Goal: Task Accomplishment & Management: Complete application form

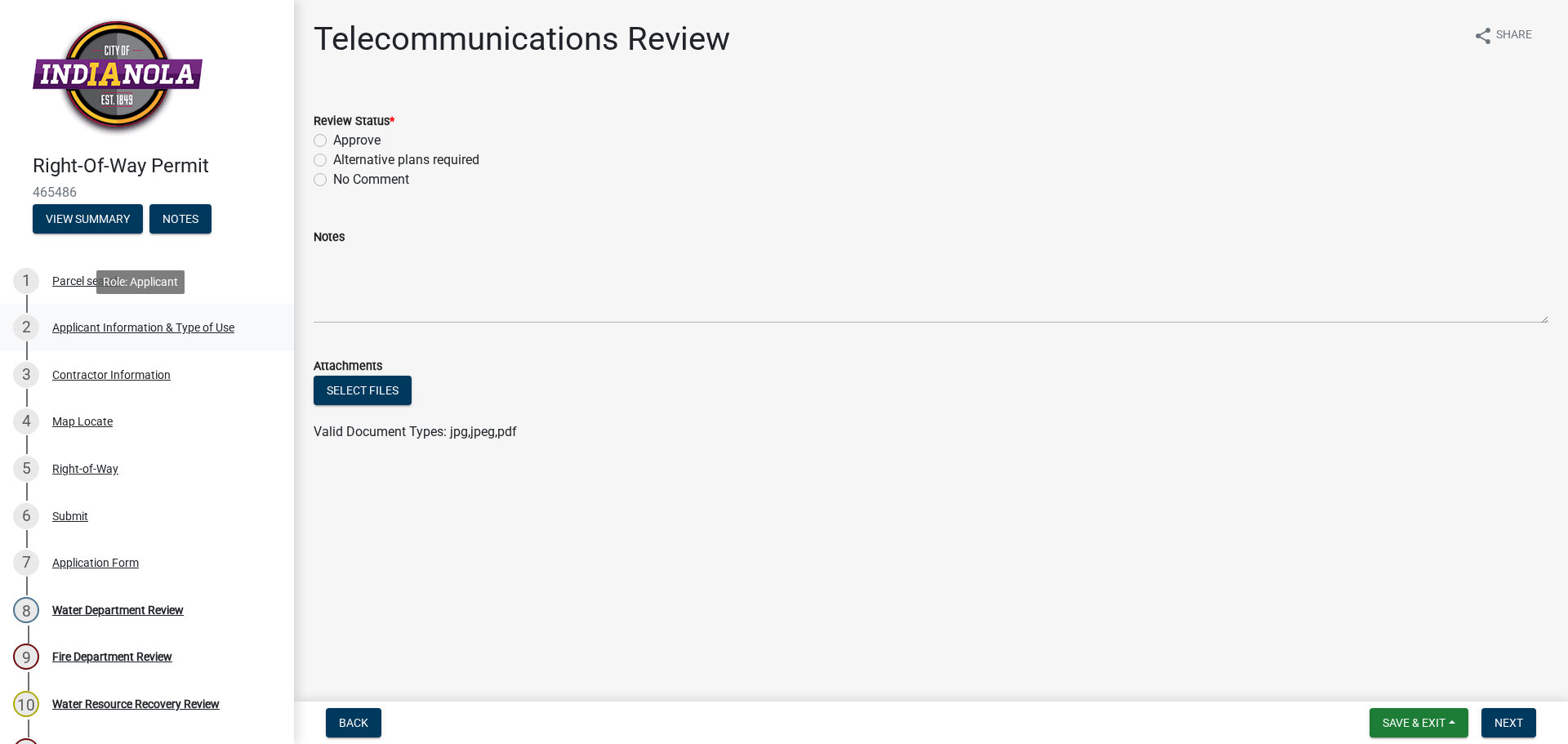
click at [209, 330] on div "Applicant Information & Type of Use" at bounding box center [143, 327] width 182 height 11
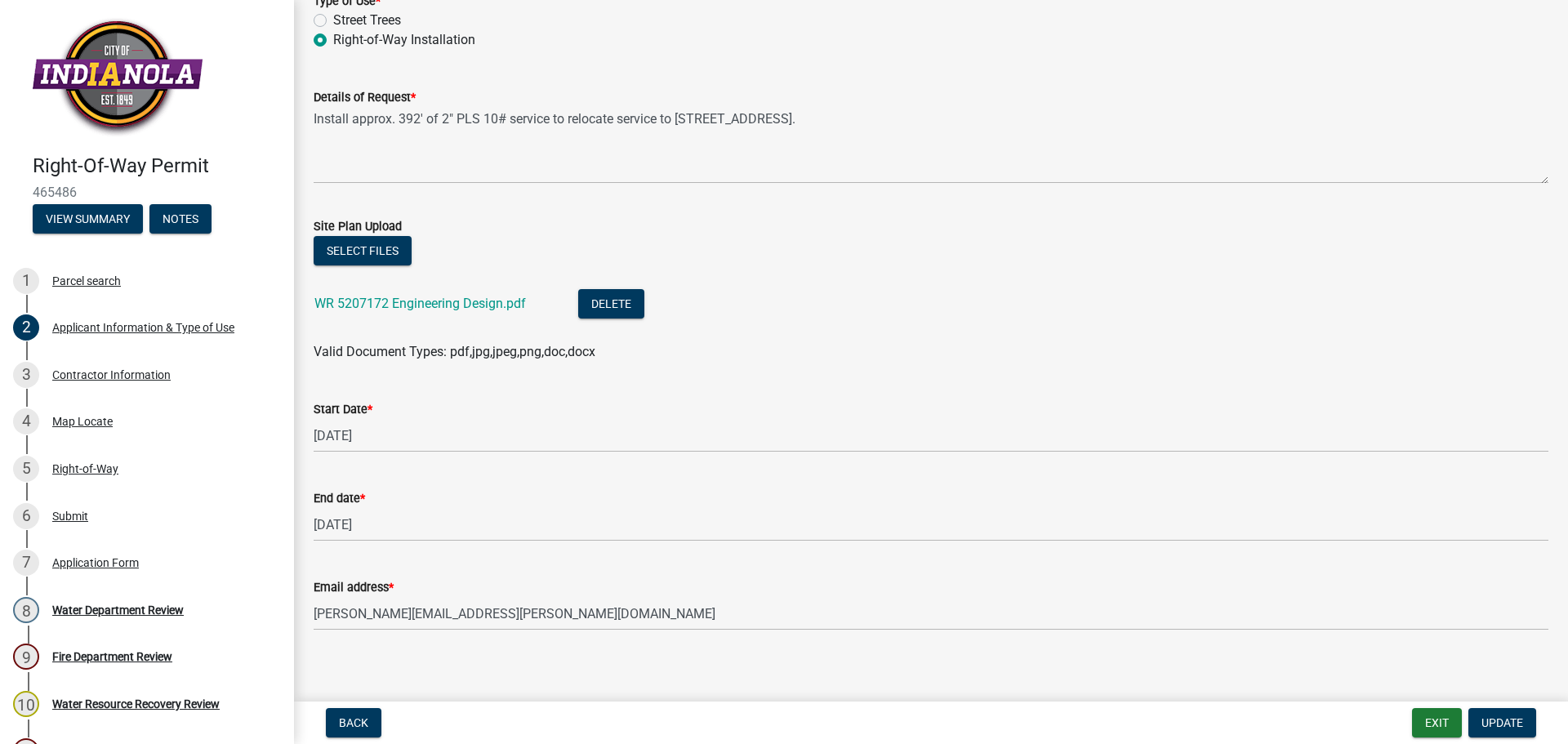
scroll to position [417, 0]
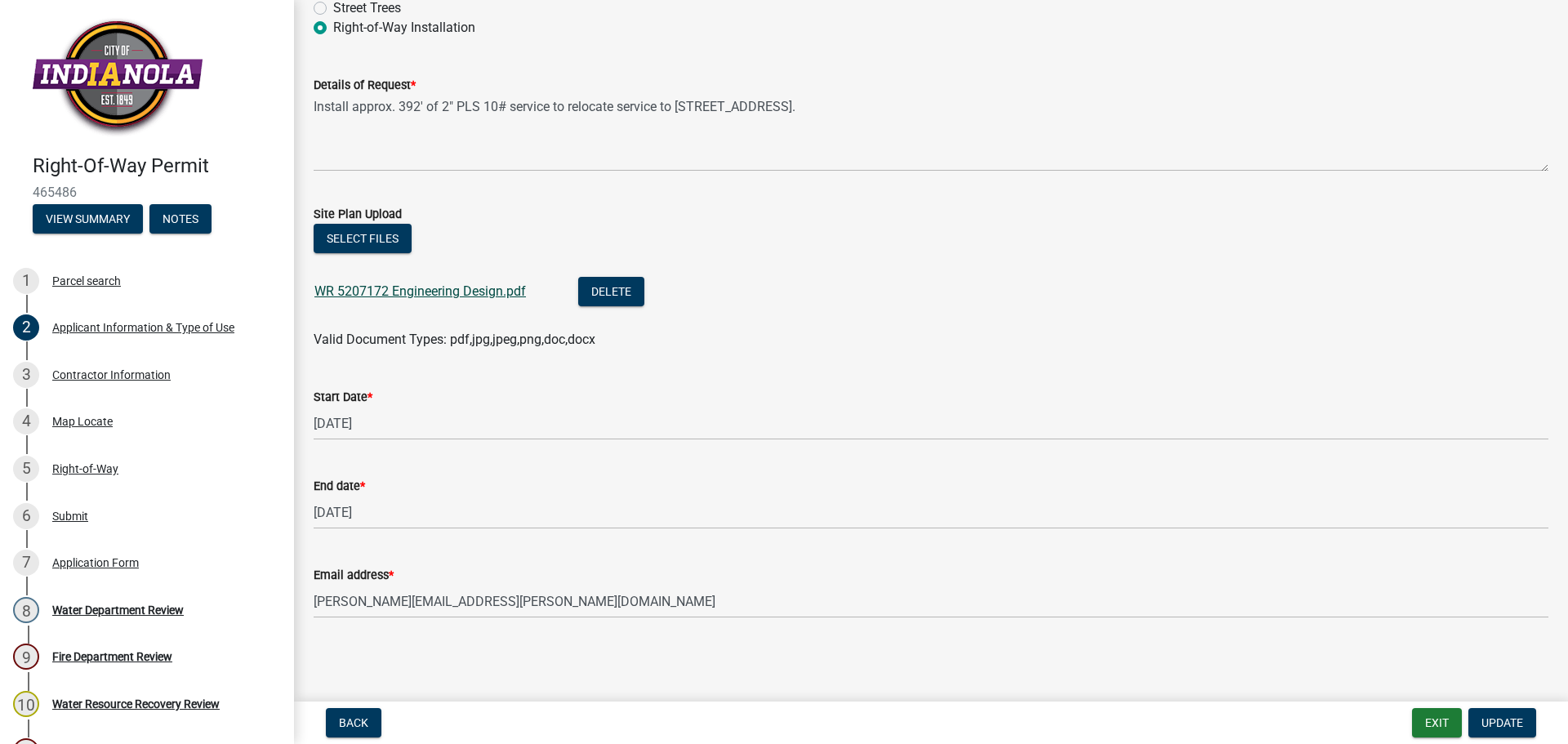
click at [470, 293] on link "WR 5207172 Engineering Design.pdf" at bounding box center [420, 291] width 212 height 16
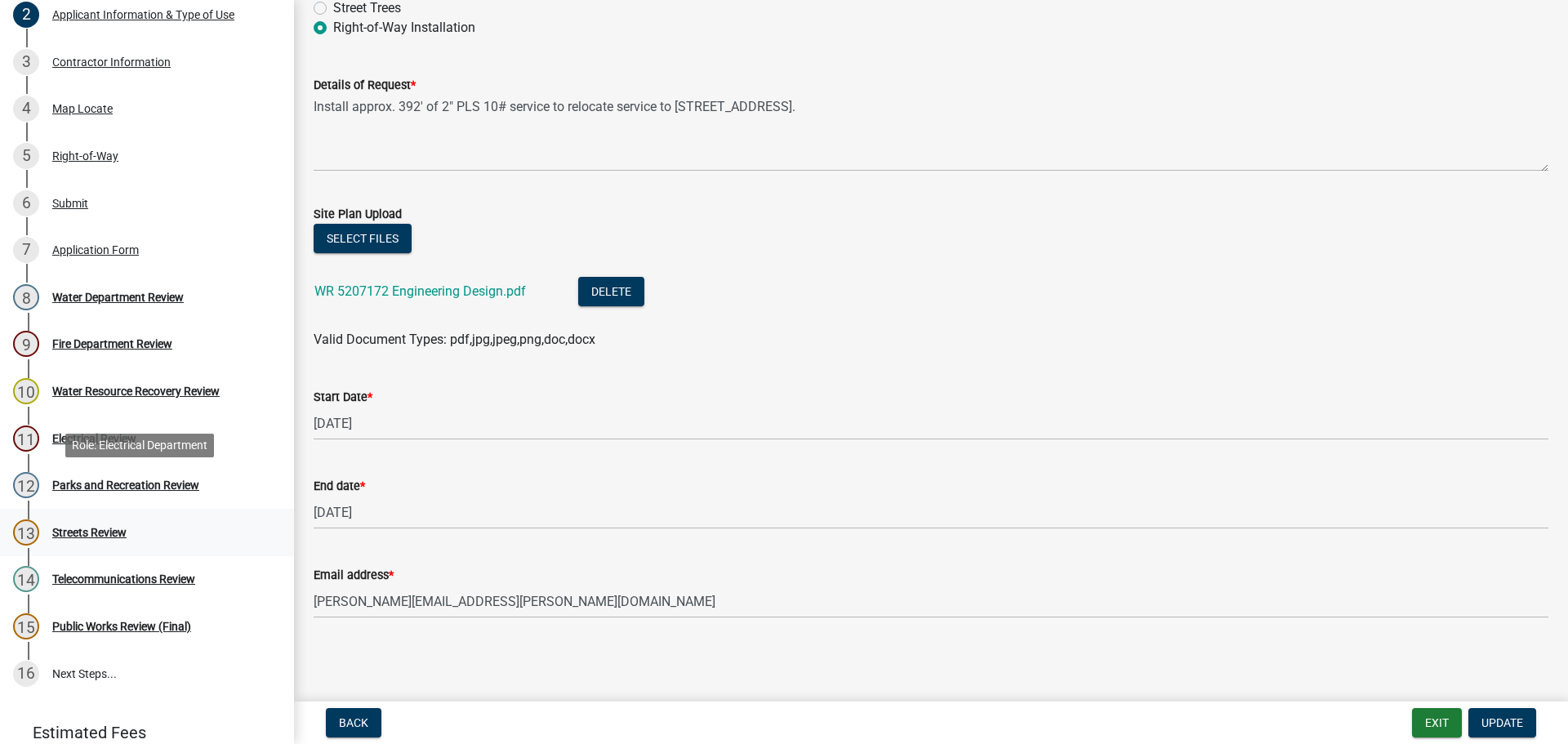
scroll to position [326, 0]
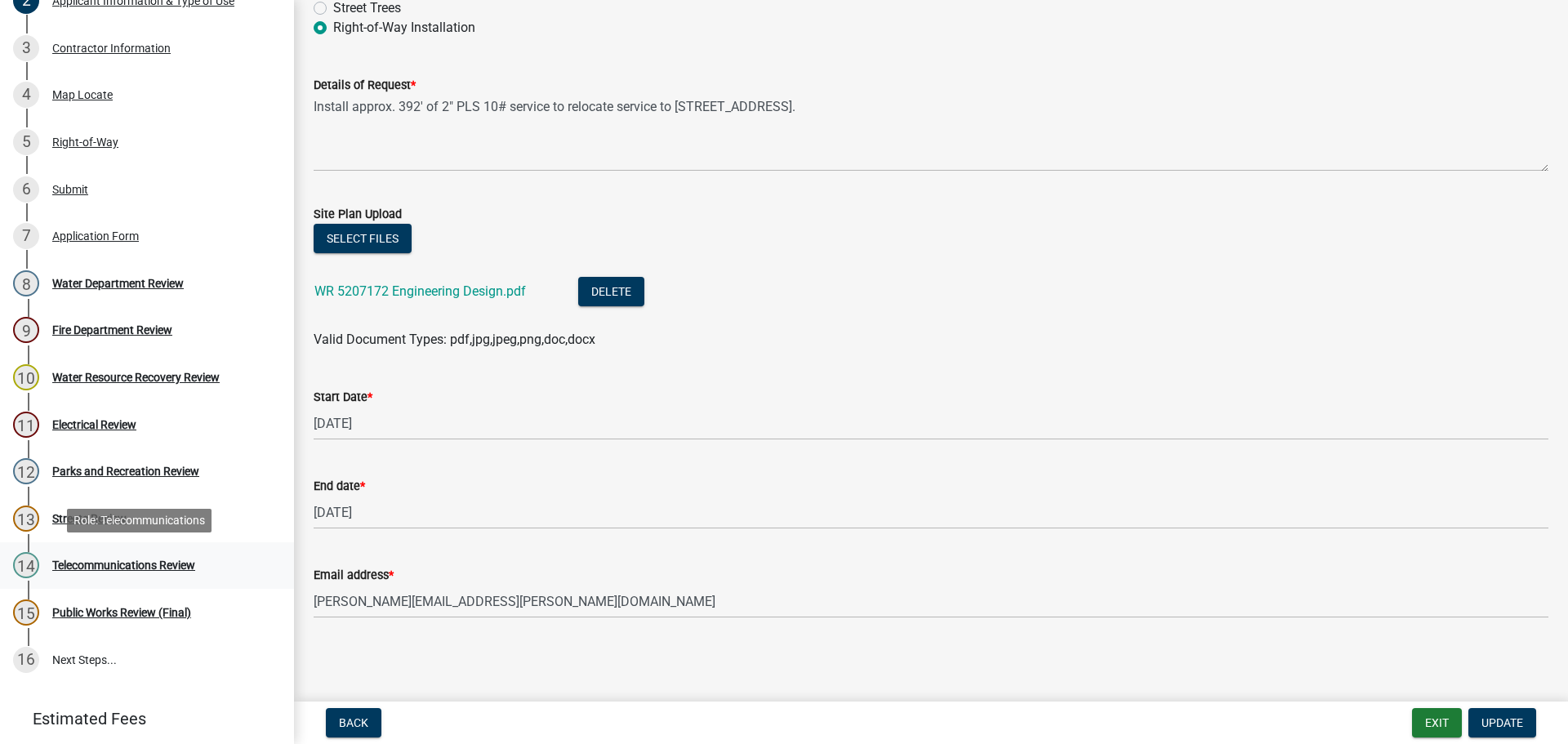
click at [134, 563] on div "Telecommunications Review" at bounding box center [123, 564] width 143 height 11
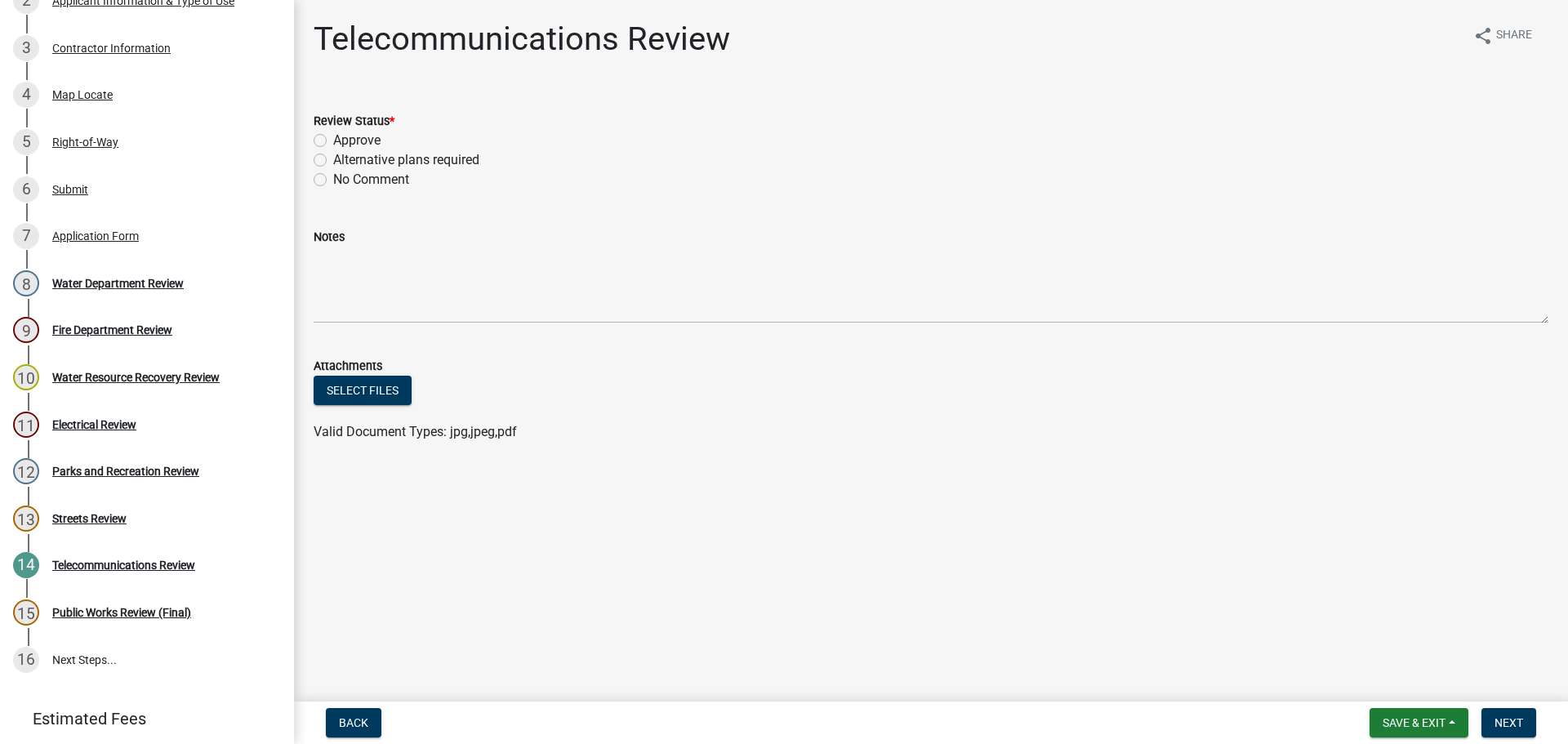
click at [333, 141] on label "Approve" at bounding box center [357, 140] width 48 height 20
click at [333, 141] on input "Approve" at bounding box center [339, 135] width 10 height 10
radio input "true"
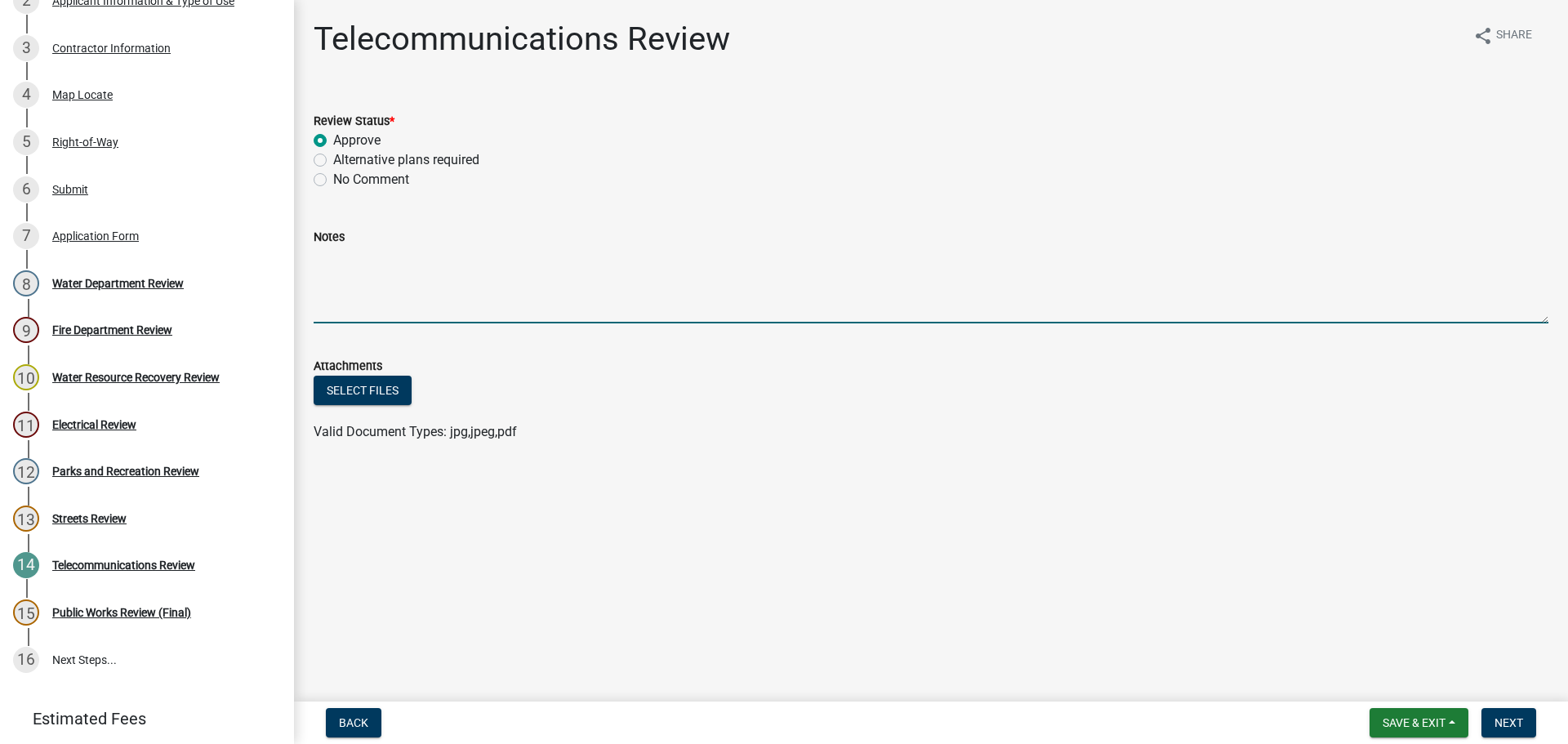
click at [356, 263] on textarea "Notes" at bounding box center [931, 285] width 1235 height 76
click at [332, 255] on textarea "Mutiple feeder fibers on south side of [PERSON_NAME] [PERSON_NAME] Dr" at bounding box center [931, 285] width 1235 height 76
click at [623, 251] on textarea "Multiple feeder fibers on south side of [PERSON_NAME] [PERSON_NAME] Dr" at bounding box center [931, 285] width 1235 height 76
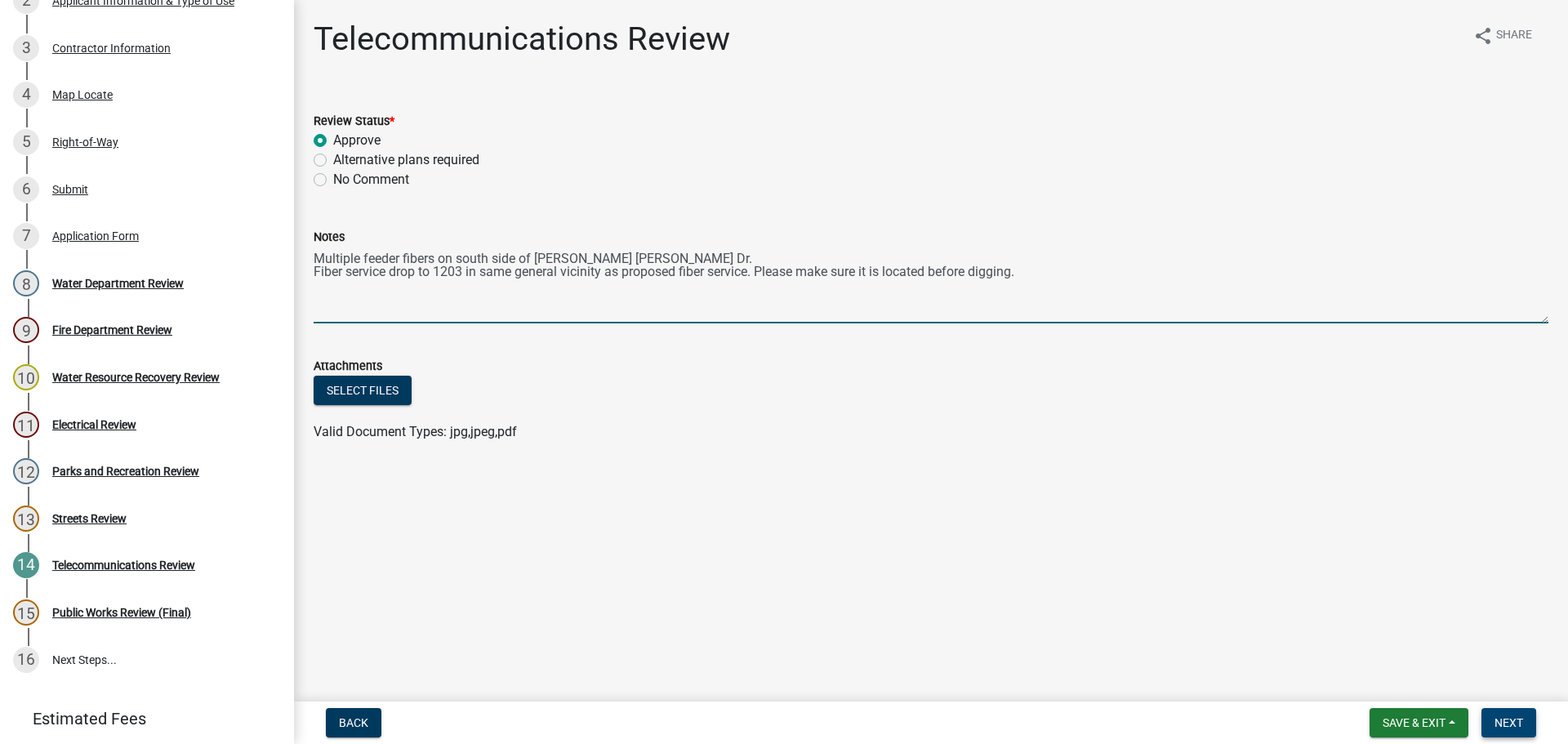
type textarea "Multiple feeder fibers on south side of [PERSON_NAME] [PERSON_NAME] Dr. Fiber s…"
click at [1495, 719] on span "Next" at bounding box center [1508, 722] width 29 height 13
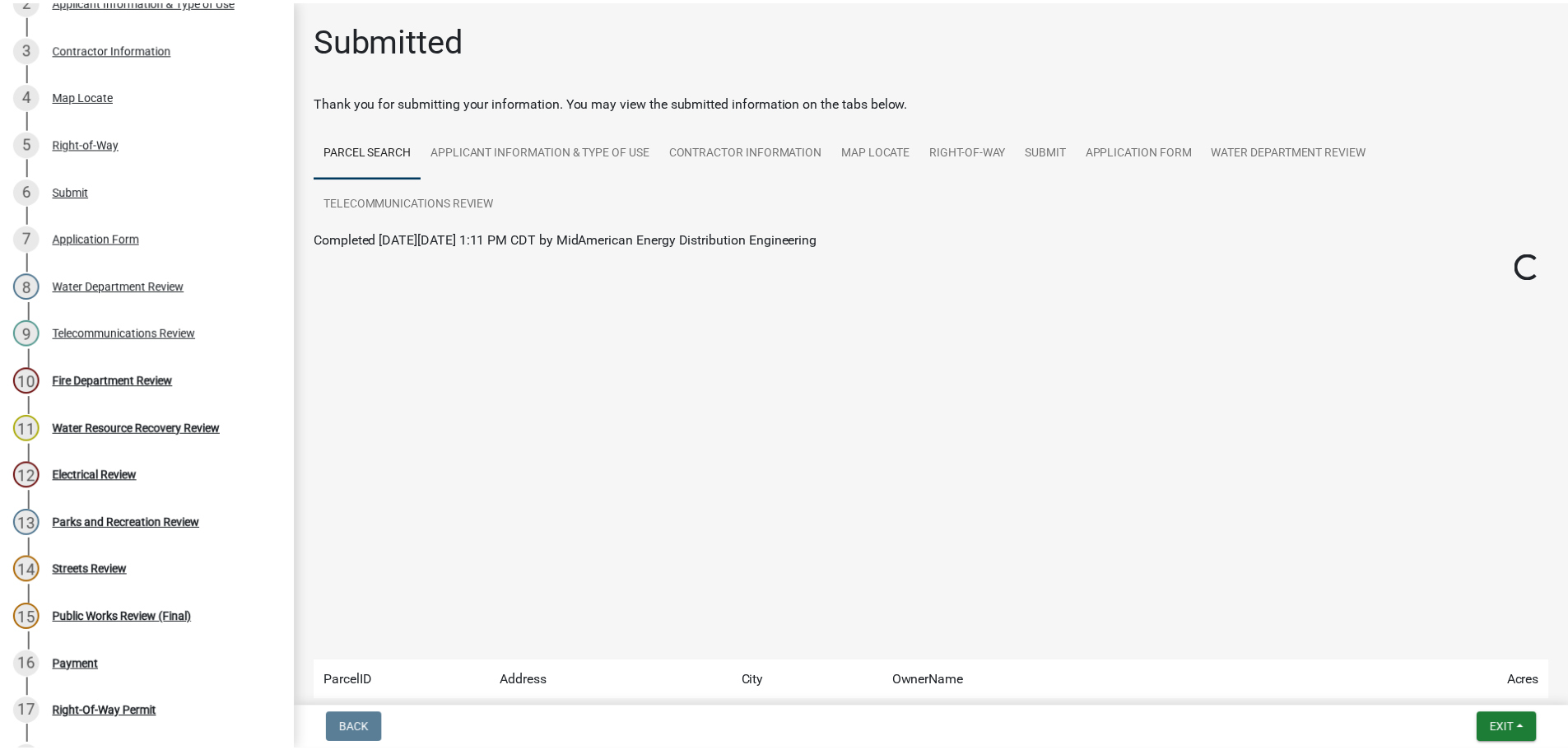
scroll to position [424, 0]
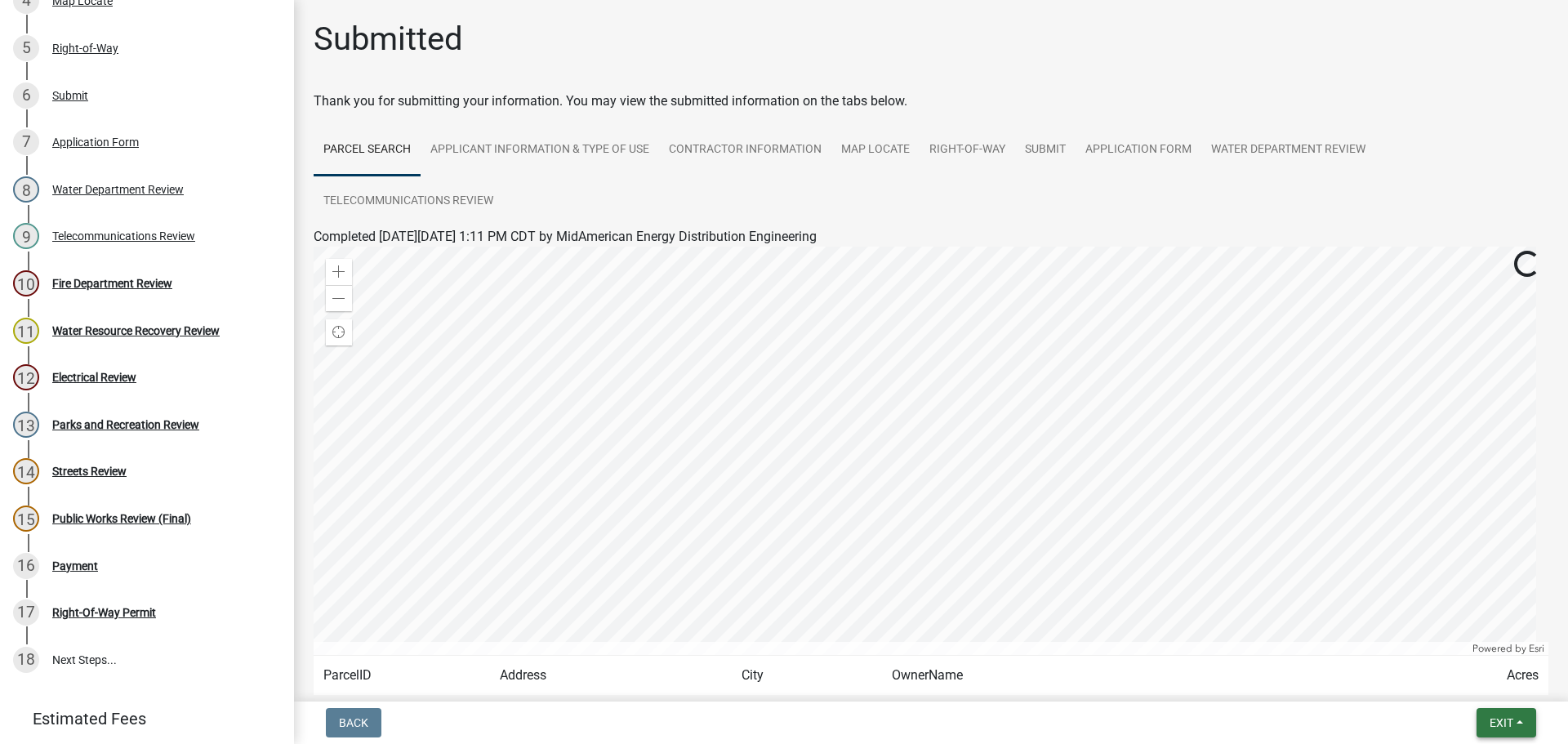
click at [1492, 718] on span "Exit" at bounding box center [1500, 722] width 23 height 13
click at [1446, 681] on button "Save & Exit" at bounding box center [1470, 680] width 130 height 39
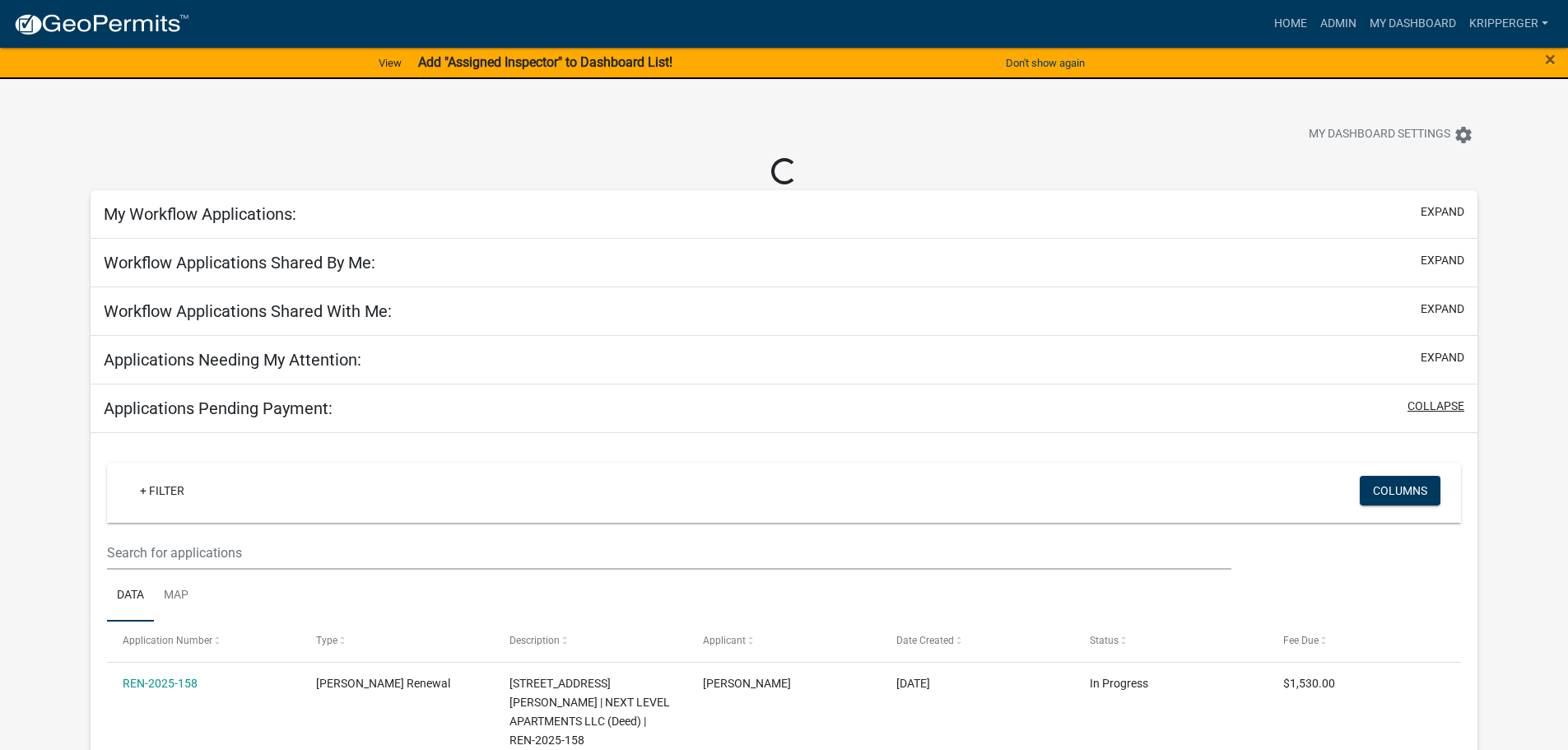
click at [1449, 403] on button "collapse" at bounding box center [1435, 406] width 57 height 18
